Goal: Navigation & Orientation: Find specific page/section

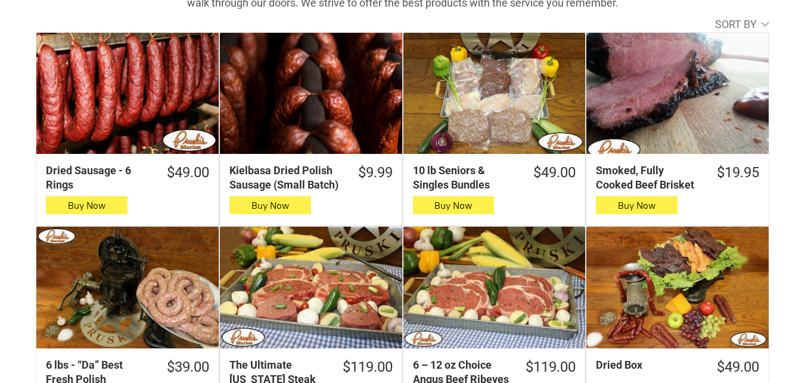
scroll to position [417, 0]
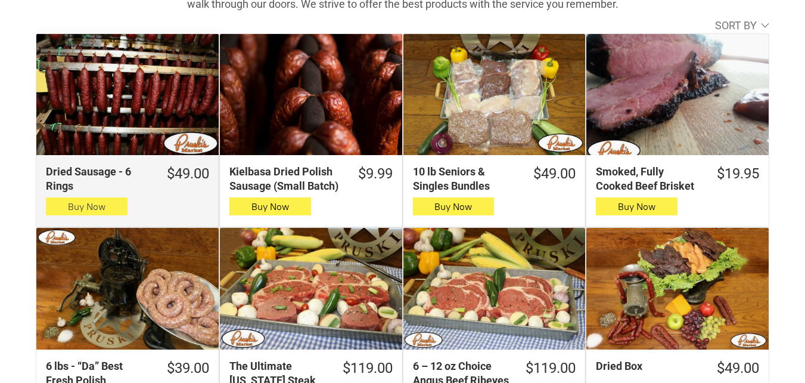
click at [91, 212] on icon "button" at bounding box center [86, 206] width 13 height 14
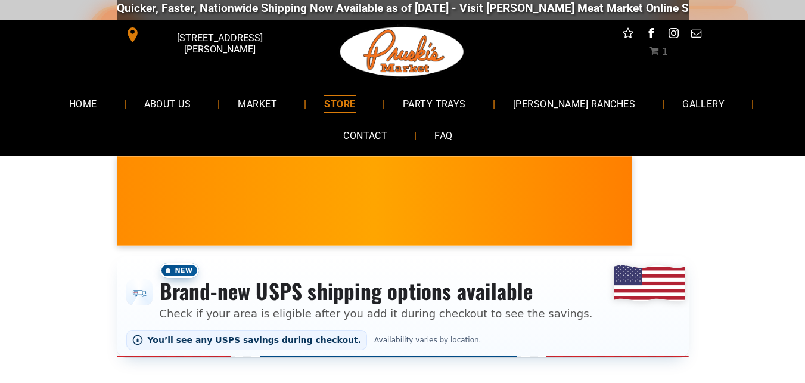
scroll to position [0, 0]
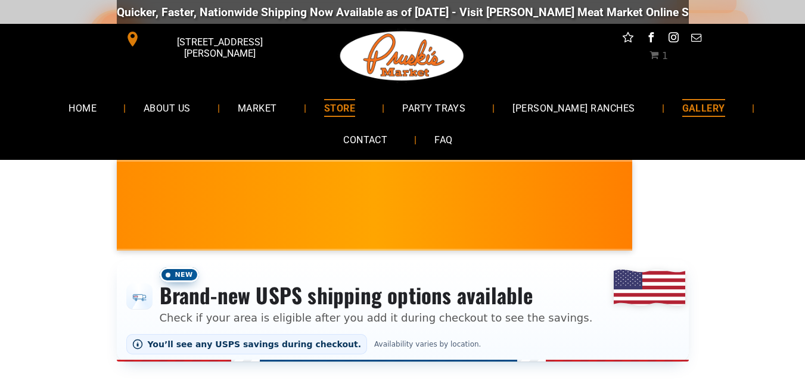
click at [665, 96] on link "GALLERY" at bounding box center [704, 108] width 79 height 32
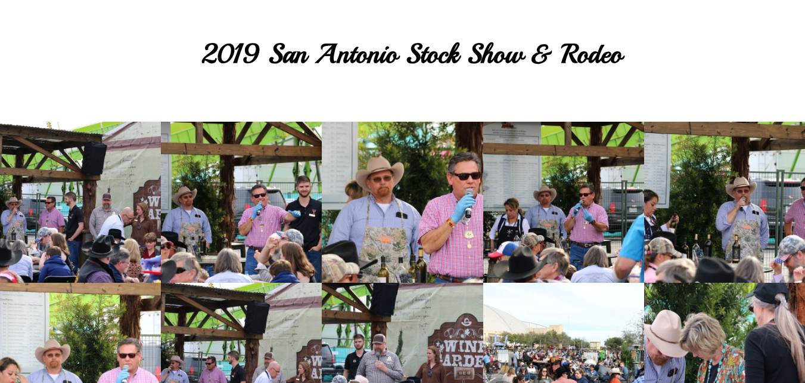
scroll to position [60, 0]
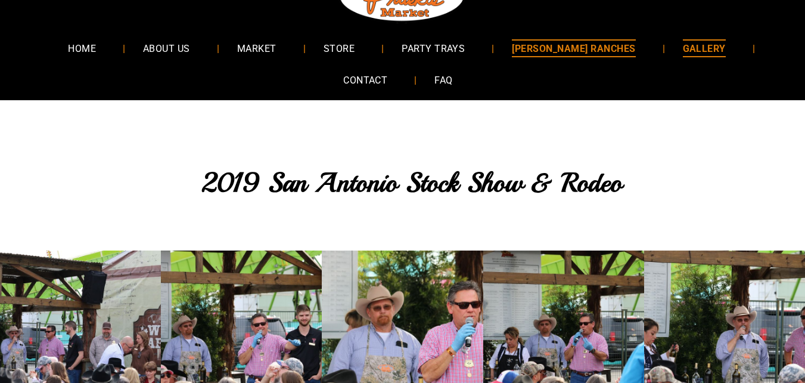
click at [601, 44] on span "[PERSON_NAME] RANCHES" at bounding box center [573, 47] width 123 height 17
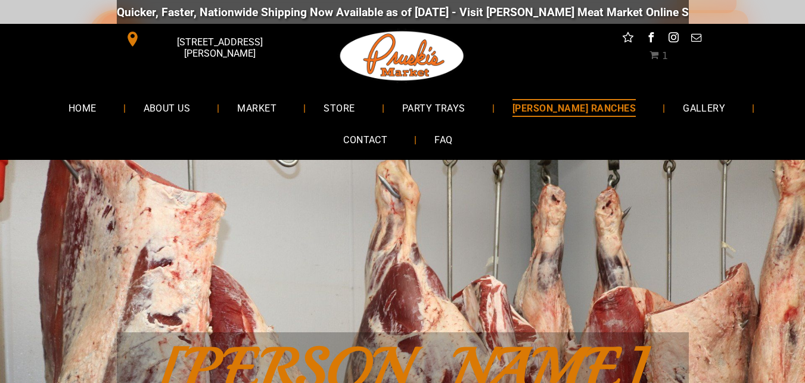
click at [545, 108] on span "[PERSON_NAME] RANCHES" at bounding box center [574, 107] width 123 height 17
click at [550, 118] on link "[PERSON_NAME] RANCHES" at bounding box center [574, 108] width 159 height 32
